Goal: Find specific fact: Find specific fact

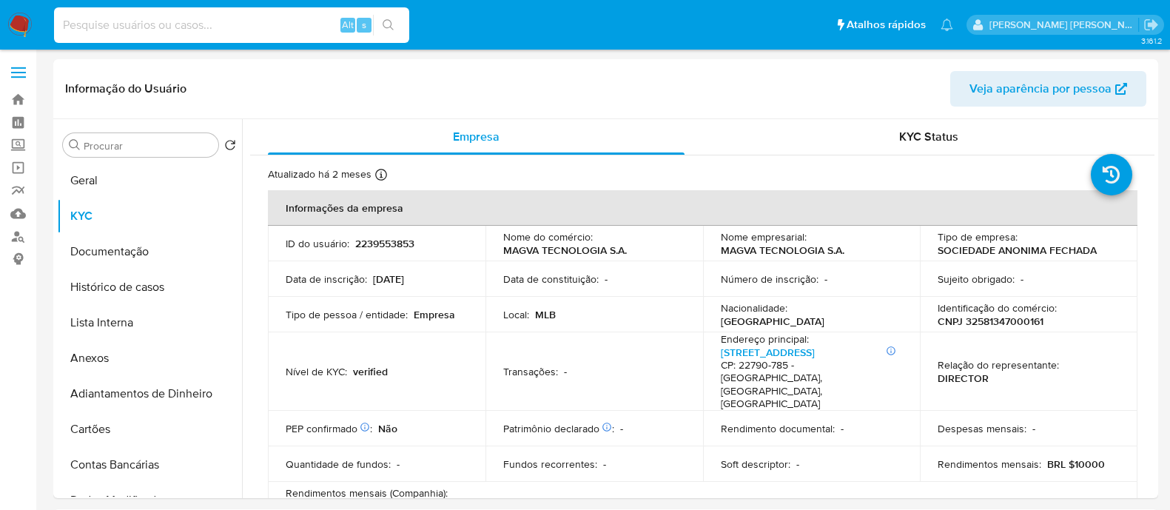
select select "10"
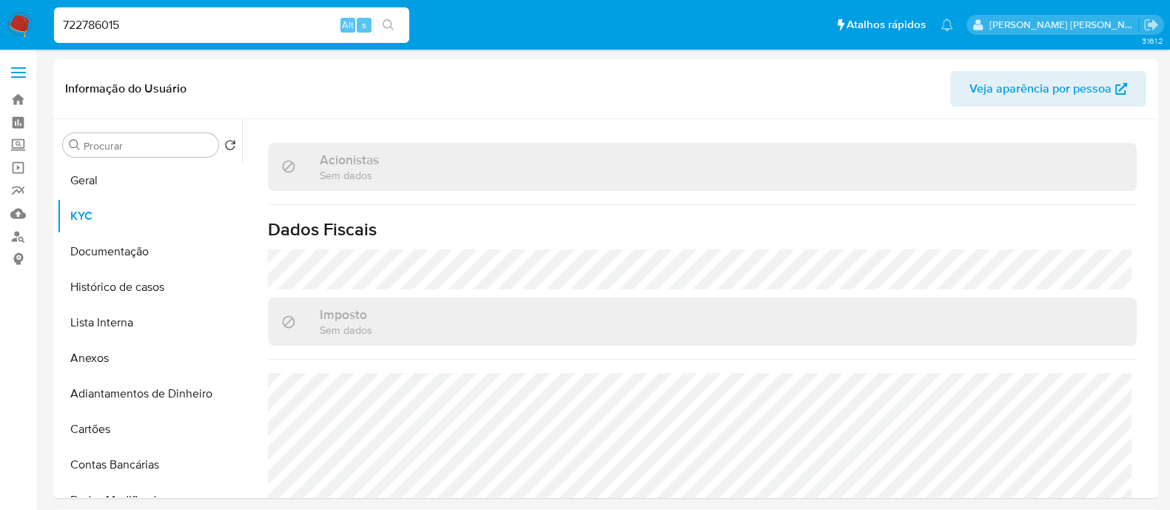
type input "722786015"
click at [399, 24] on button "search-icon" at bounding box center [388, 25] width 30 height 21
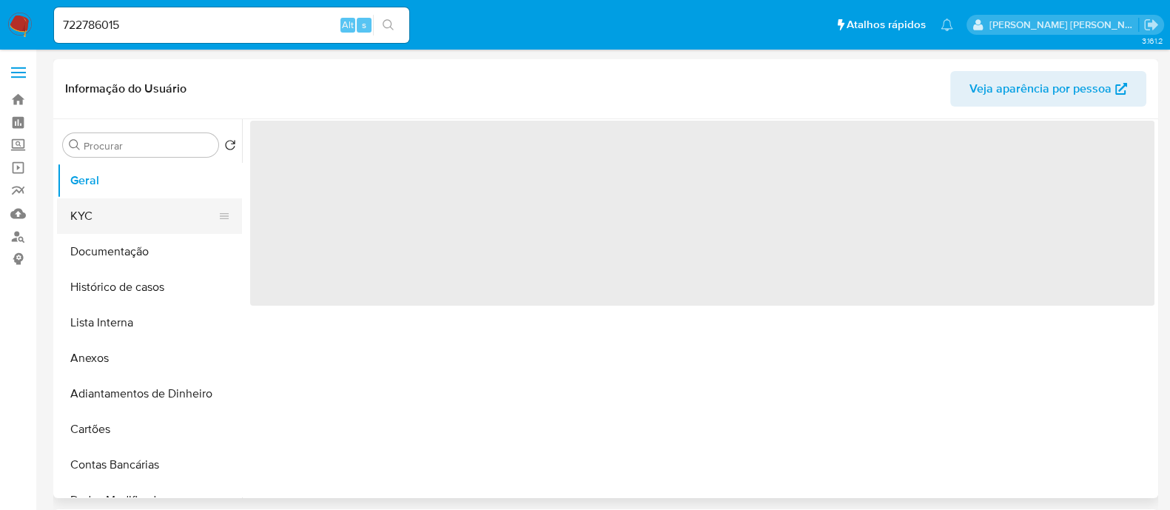
click at [87, 209] on button "KYC" at bounding box center [143, 216] width 173 height 36
select select "10"
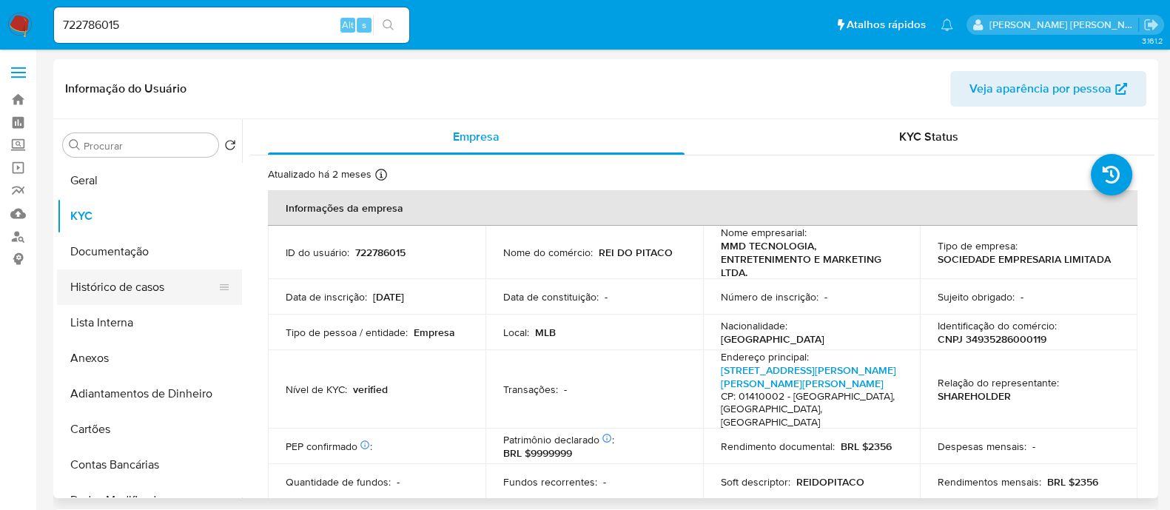
click at [138, 289] on button "Histórico de casos" at bounding box center [143, 287] width 173 height 36
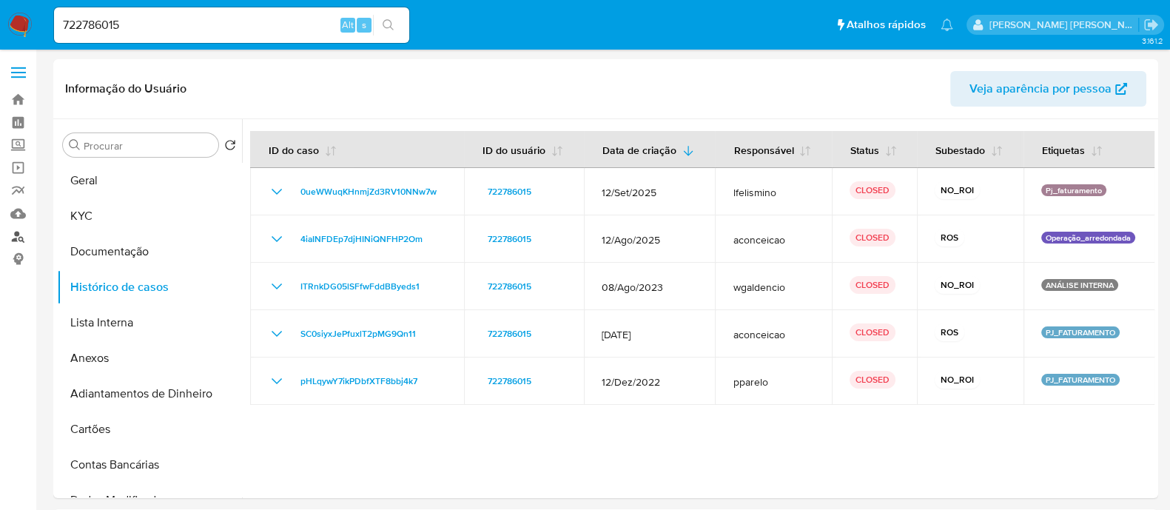
click at [17, 238] on link "Localizador de pessoas" at bounding box center [88, 236] width 176 height 23
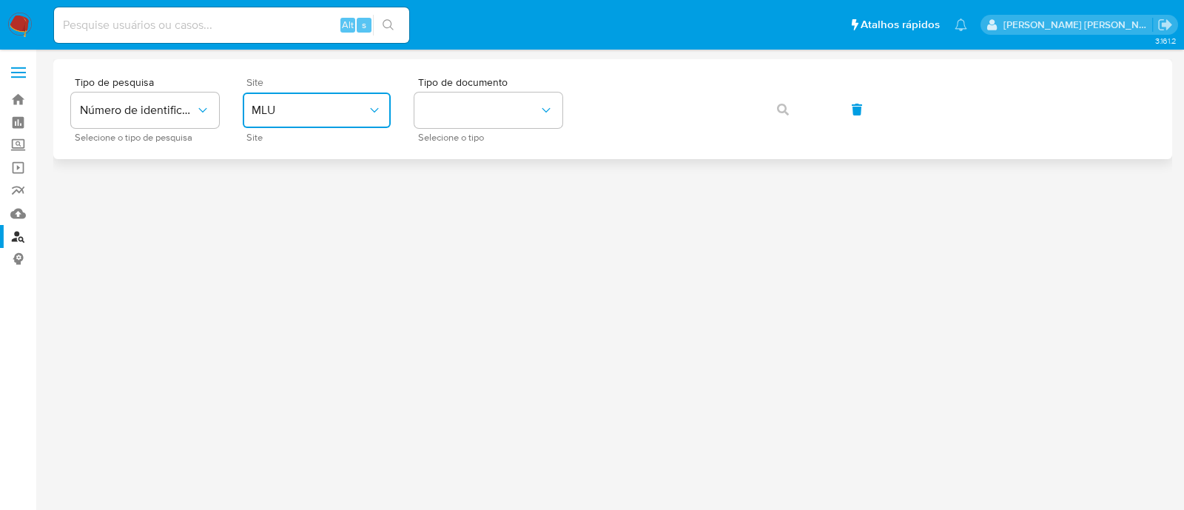
click at [323, 111] on span "MLU" at bounding box center [309, 110] width 115 height 15
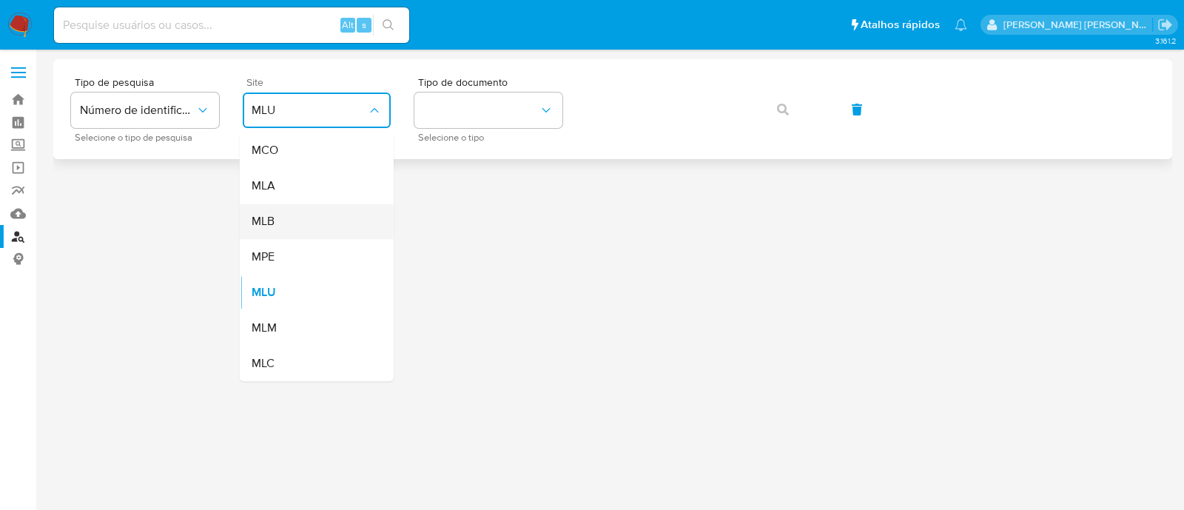
click at [287, 218] on div "MLB" at bounding box center [312, 221] width 121 height 36
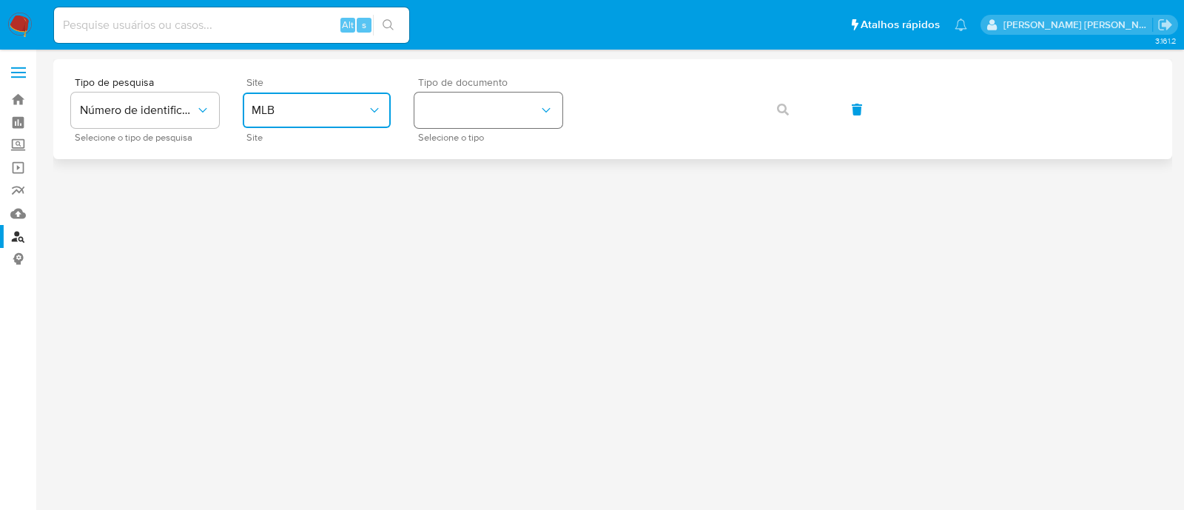
click at [472, 125] on button "identificationType" at bounding box center [488, 110] width 148 height 36
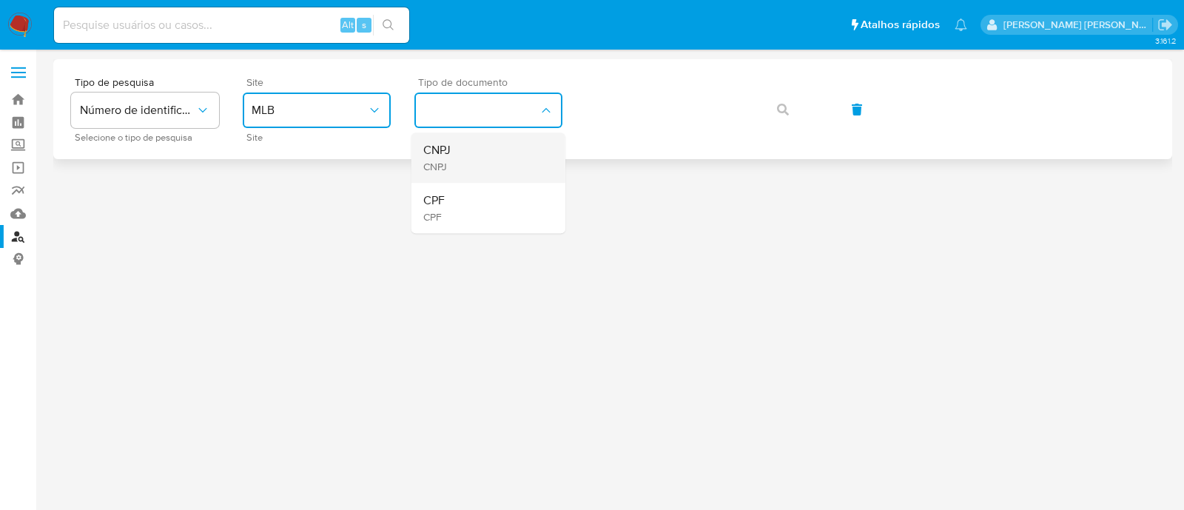
click at [466, 148] on div "CNPJ CNPJ" at bounding box center [483, 157] width 121 height 50
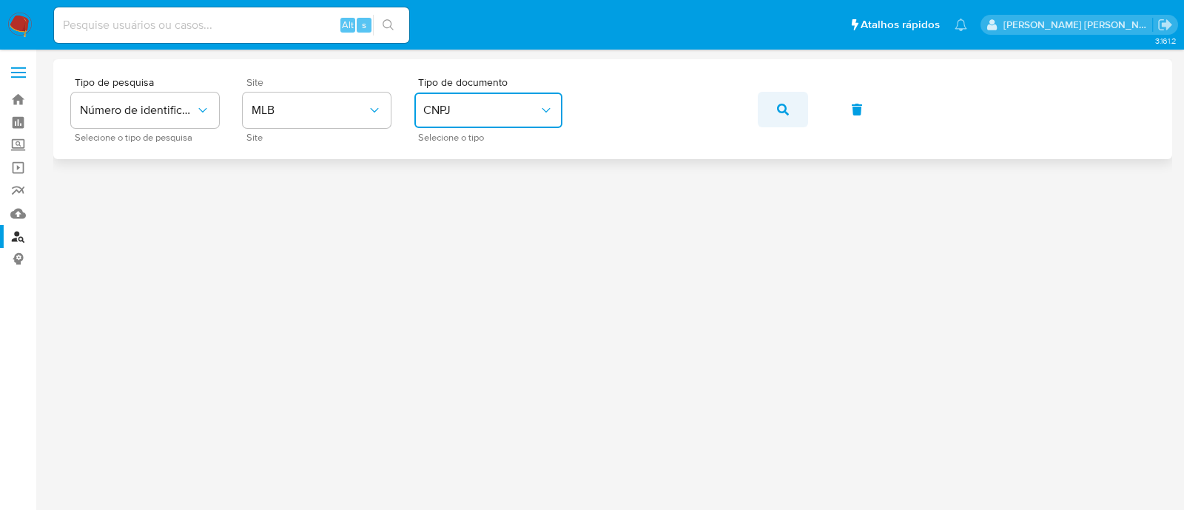
click at [765, 109] on button "button" at bounding box center [783, 110] width 50 height 36
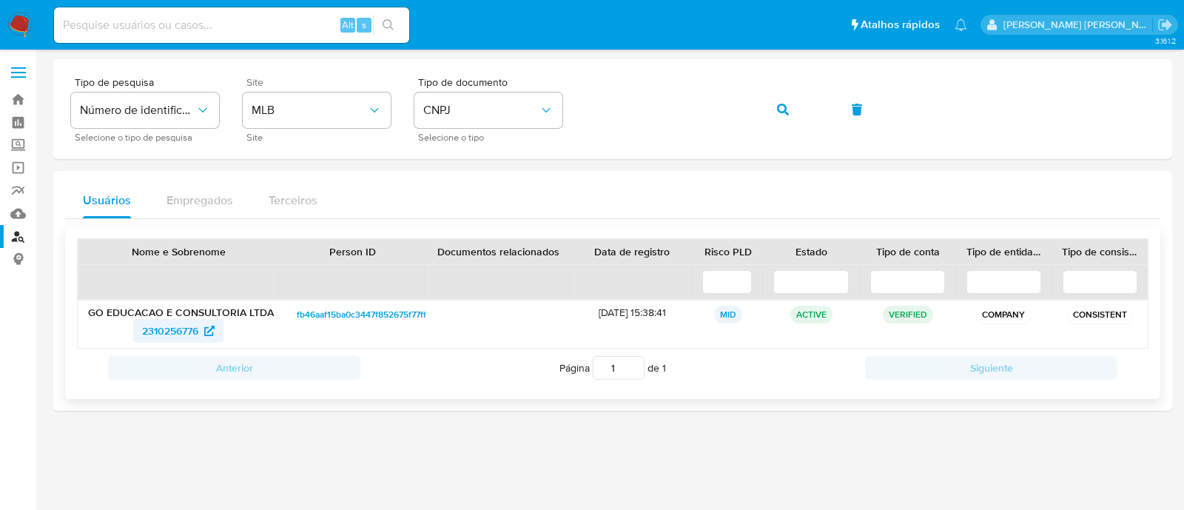
click at [172, 323] on span "2310256776" at bounding box center [170, 331] width 56 height 24
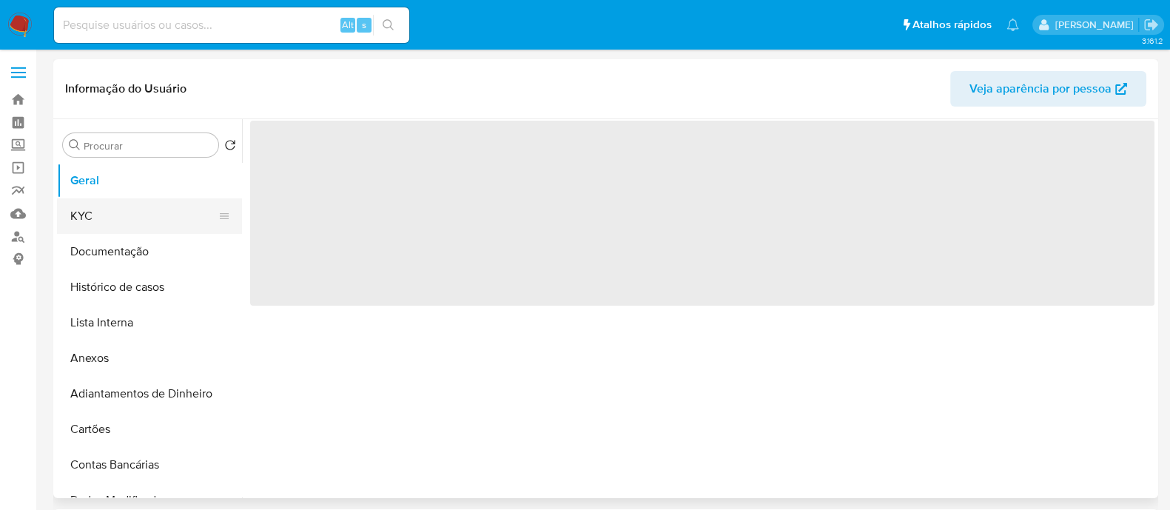
select select "10"
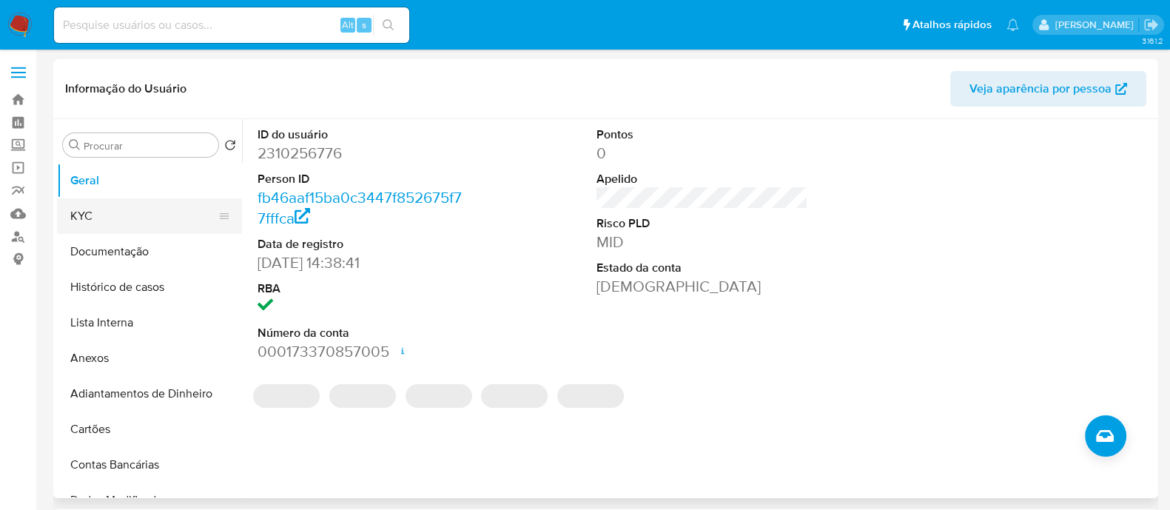
click at [115, 217] on button "KYC" at bounding box center [143, 216] width 173 height 36
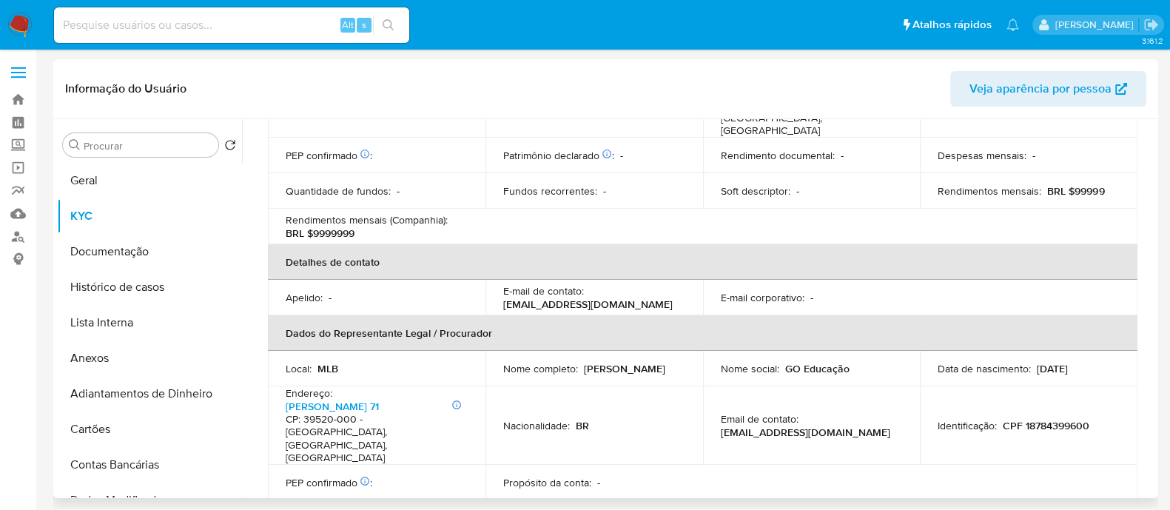
scroll to position [630, 0]
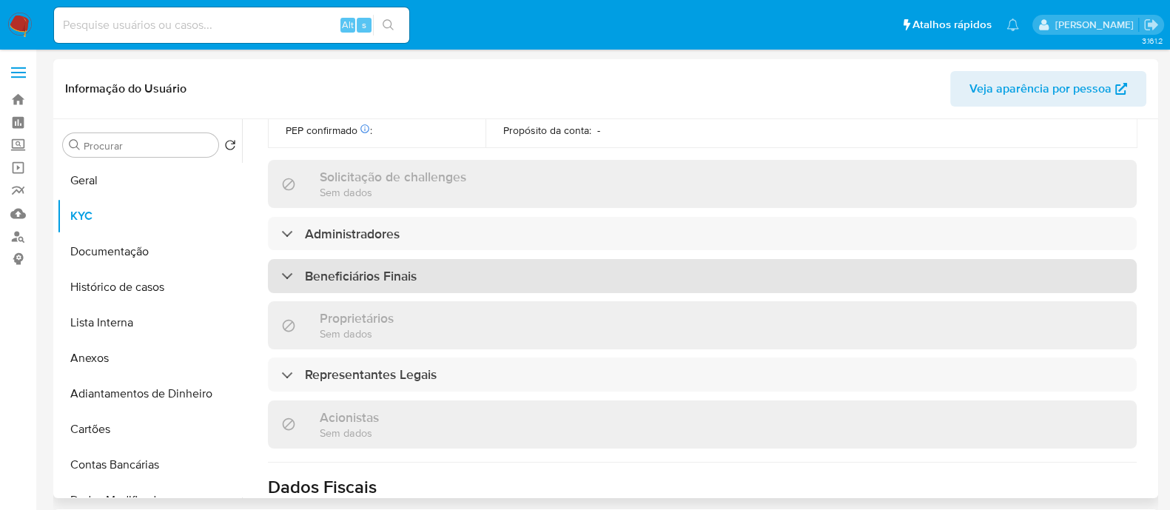
click at [431, 259] on div "Beneficiários Finais" at bounding box center [702, 276] width 869 height 34
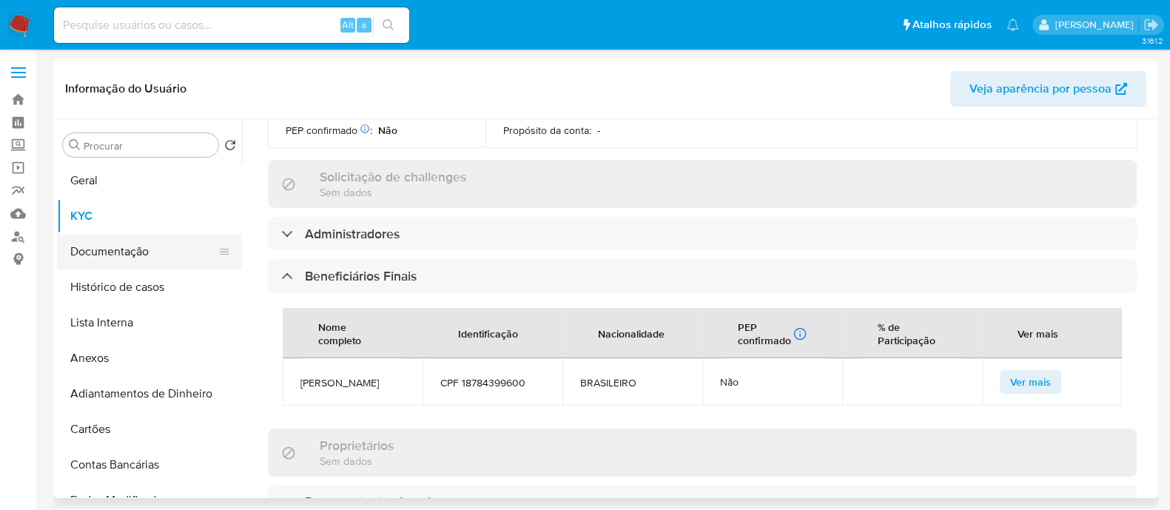
click at [97, 255] on button "Documentação" at bounding box center [143, 252] width 173 height 36
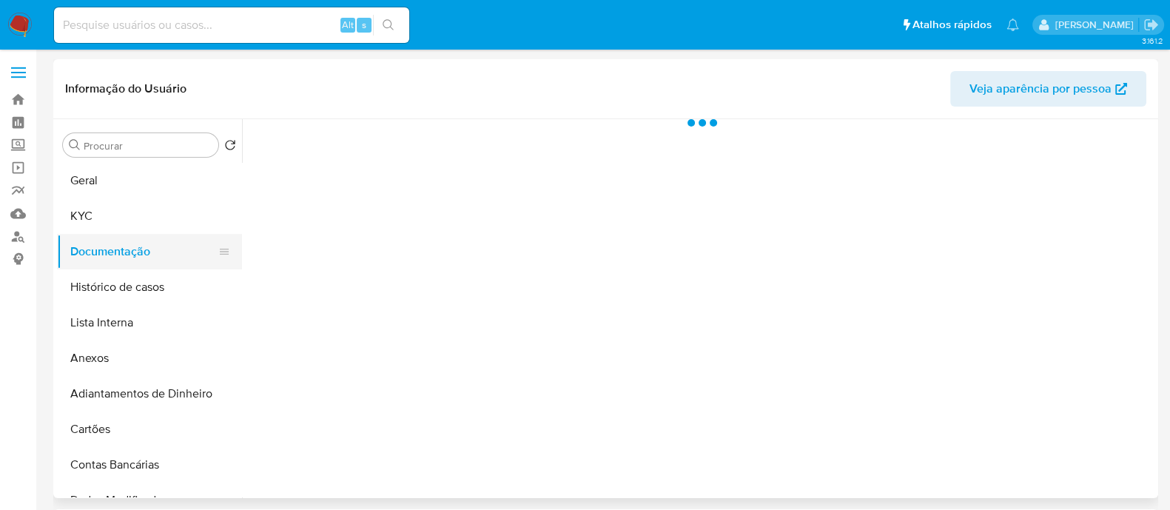
scroll to position [0, 0]
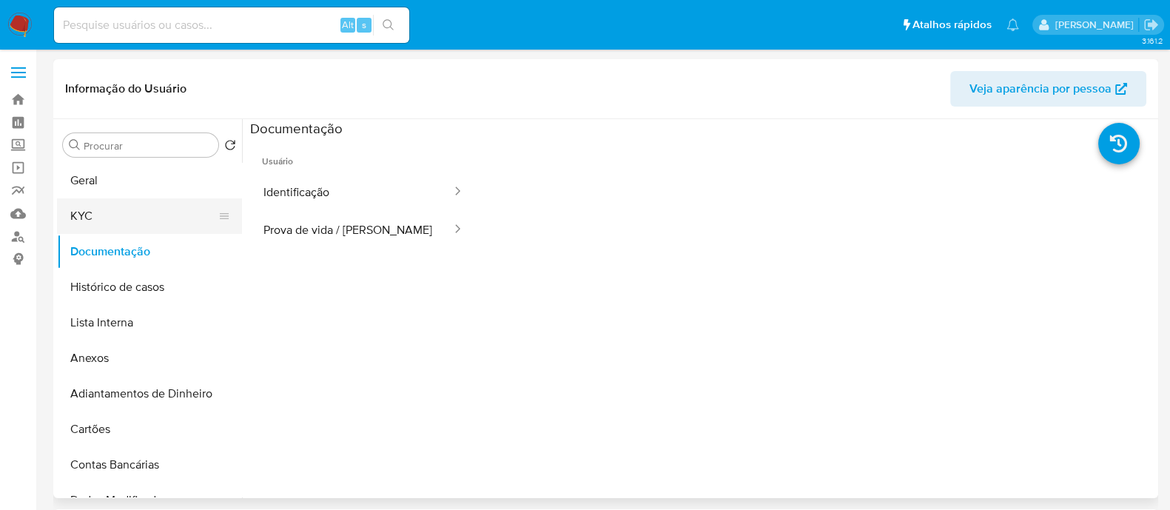
click at [169, 212] on button "KYC" at bounding box center [143, 216] width 173 height 36
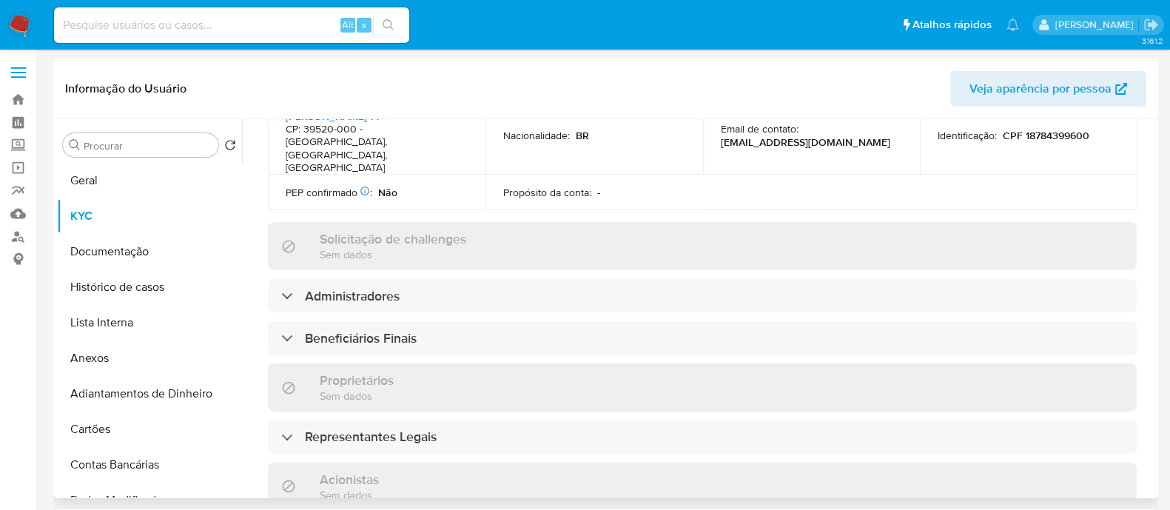
scroll to position [647, 0]
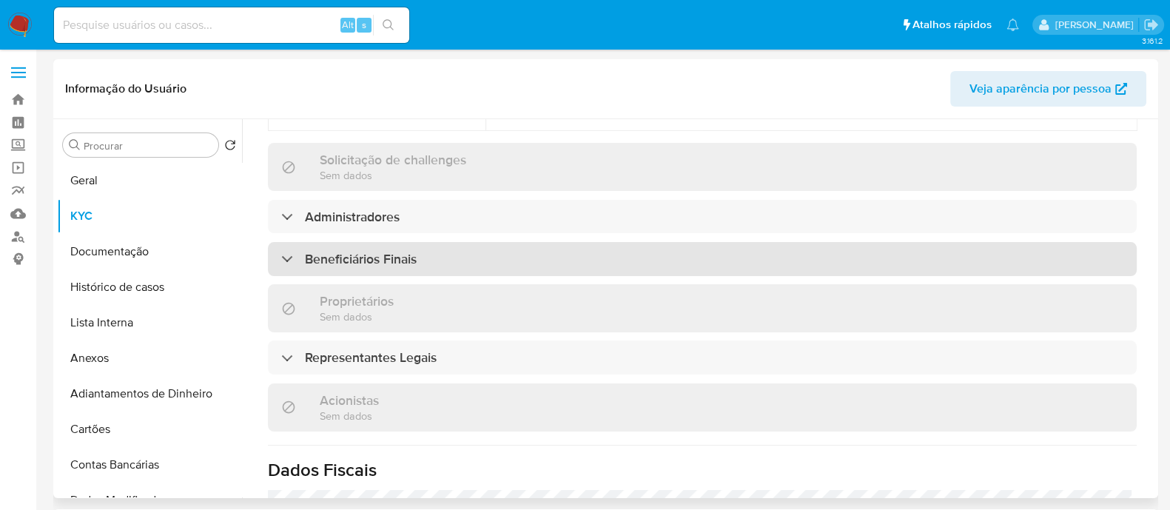
click at [462, 242] on div "Beneficiários Finais" at bounding box center [702, 259] width 869 height 34
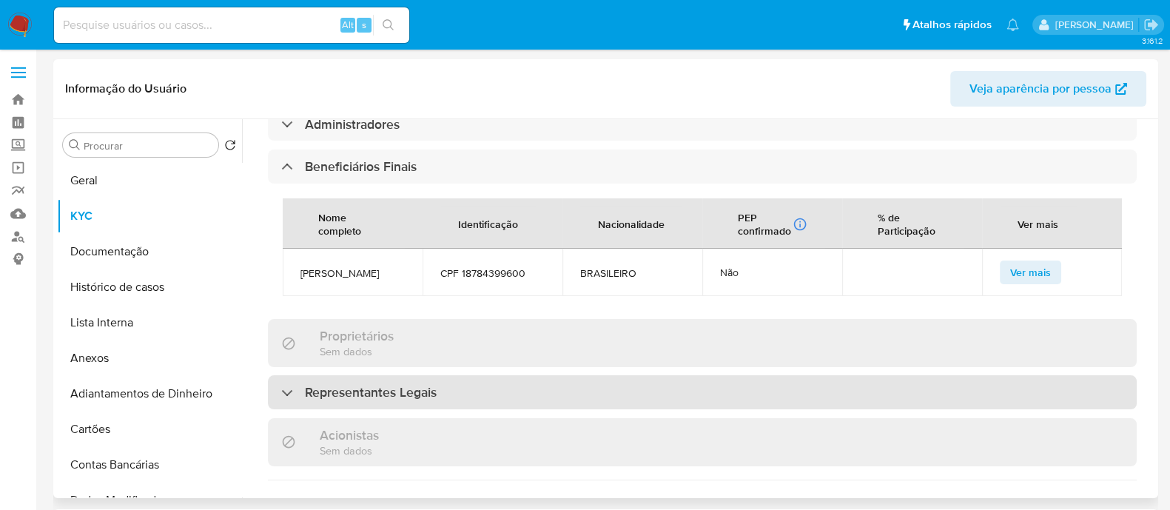
click at [563, 375] on div "Representantes Legais" at bounding box center [702, 392] width 869 height 34
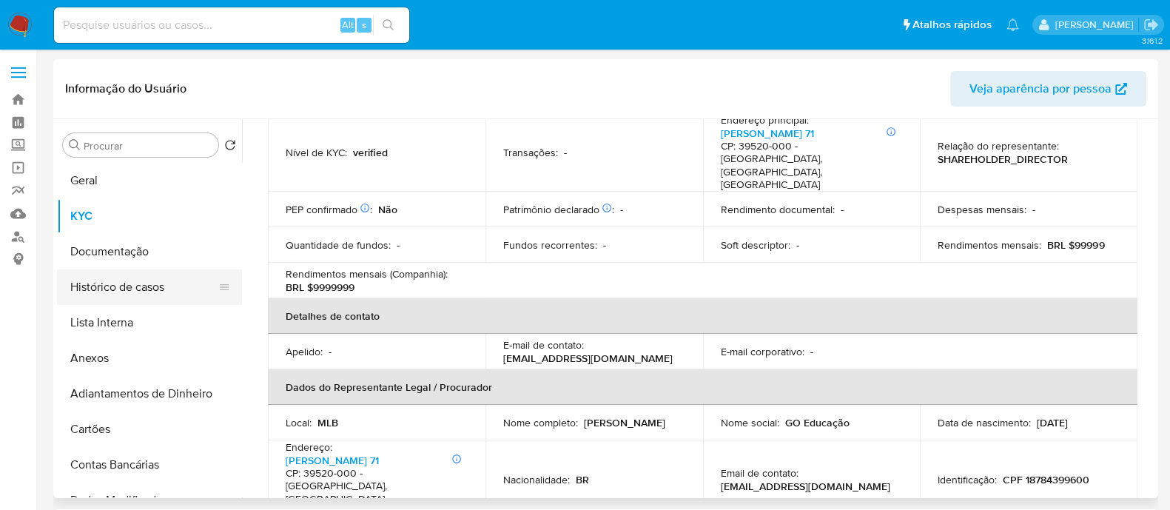
scroll to position [156, 0]
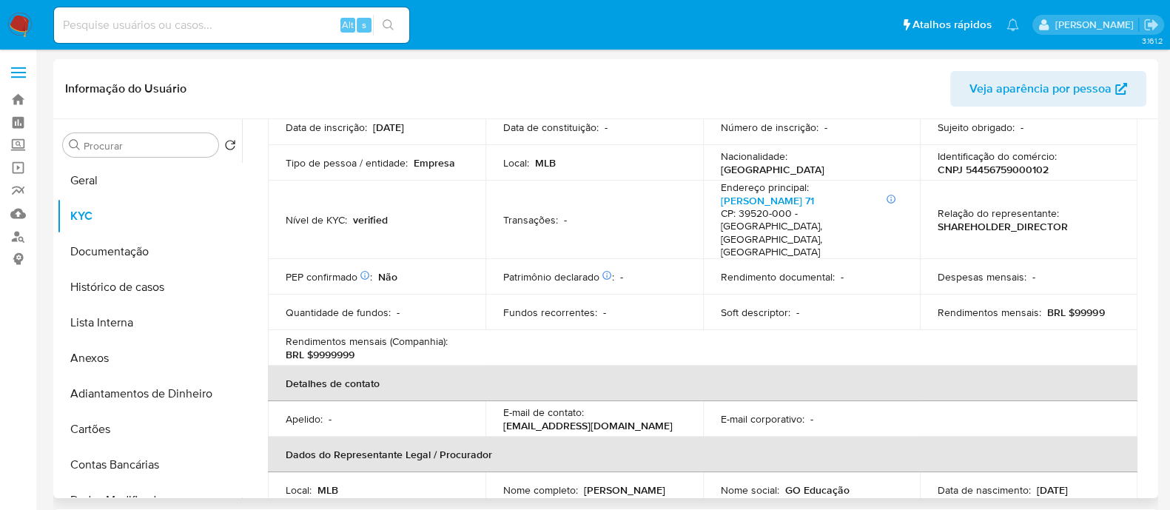
click at [999, 166] on p "CNPJ 54456759000102" at bounding box center [992, 169] width 111 height 13
copy p "54456759000102"
